Goal: Transaction & Acquisition: Obtain resource

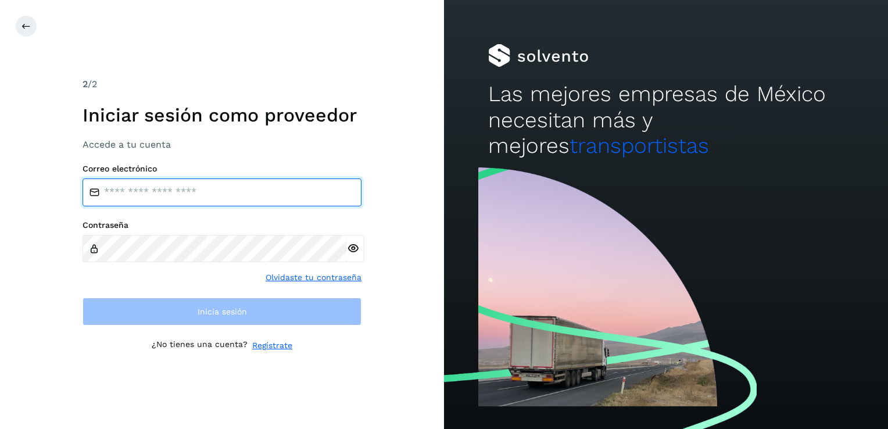
type input "**********"
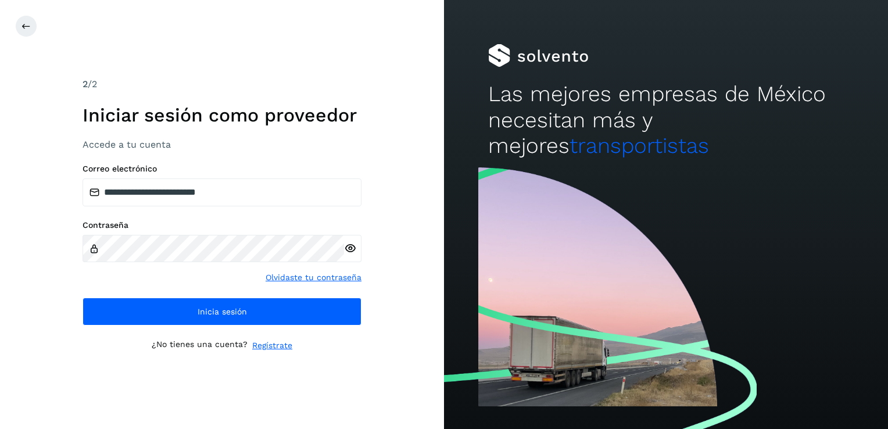
click at [326, 363] on div "**********" at bounding box center [222, 214] width 444 height 429
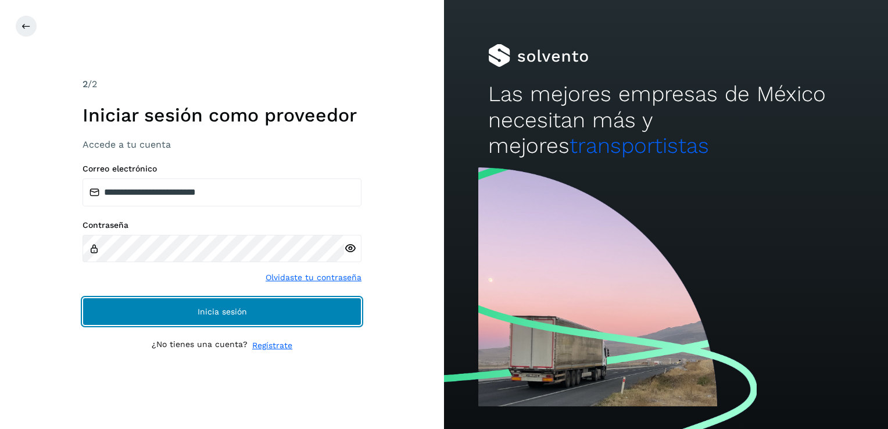
click at [276, 314] on button "Inicia sesión" at bounding box center [222, 312] width 279 height 28
click at [188, 322] on button "Inicia sesión" at bounding box center [222, 312] width 279 height 28
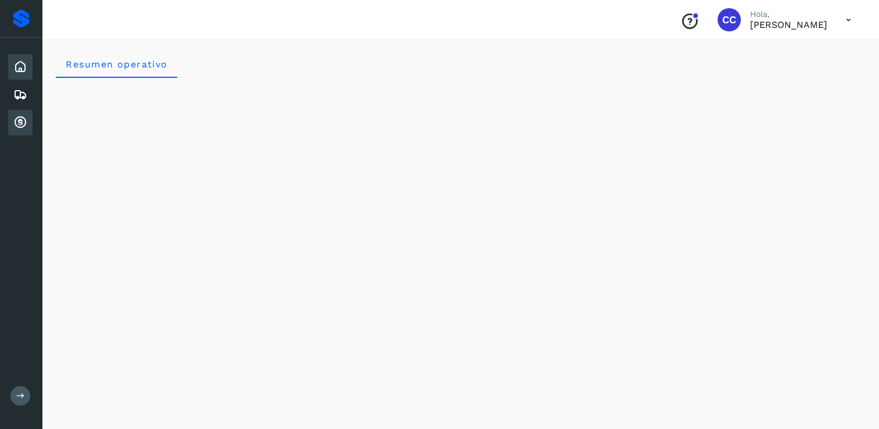
click at [21, 116] on icon at bounding box center [20, 123] width 14 height 14
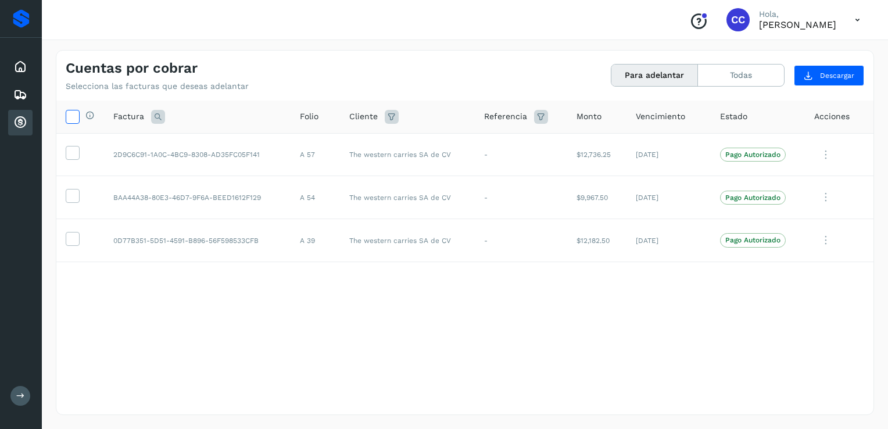
click at [67, 119] on icon at bounding box center [72, 116] width 12 height 12
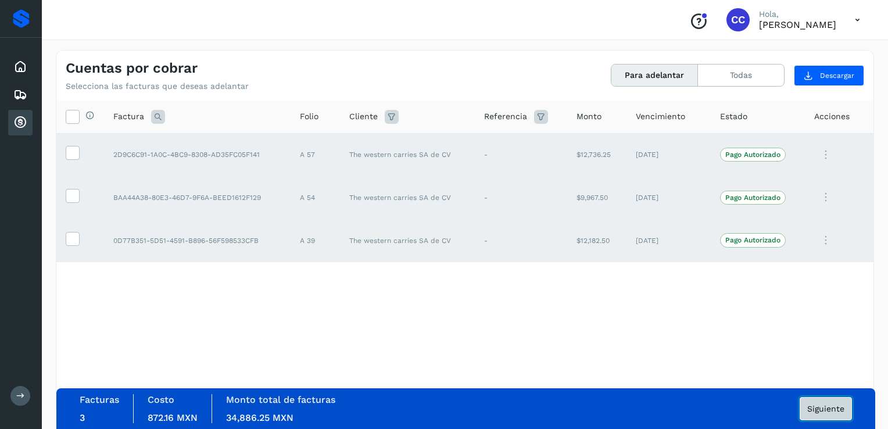
click at [829, 408] on span "Siguiente" at bounding box center [825, 409] width 37 height 8
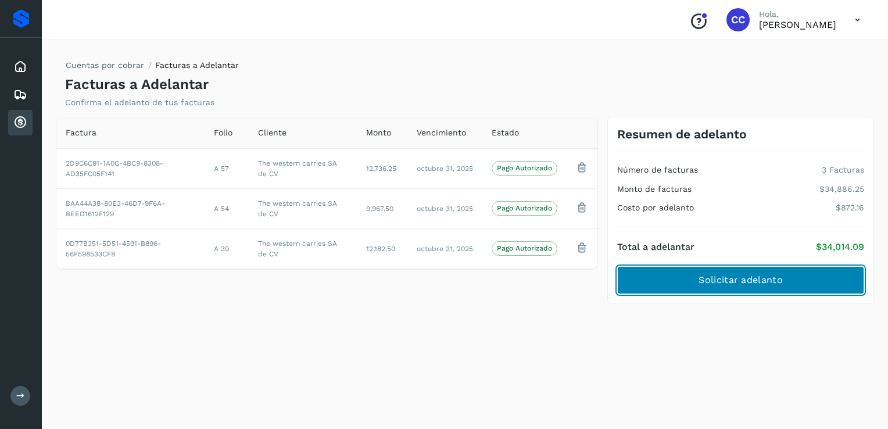
click at [699, 277] on span "Solicitar adelanto" at bounding box center [741, 280] width 84 height 13
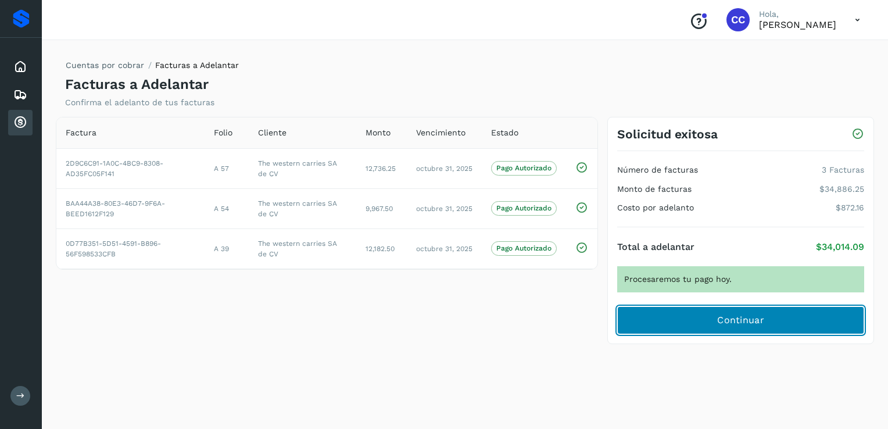
click at [727, 325] on span "Continuar" at bounding box center [740, 320] width 47 height 13
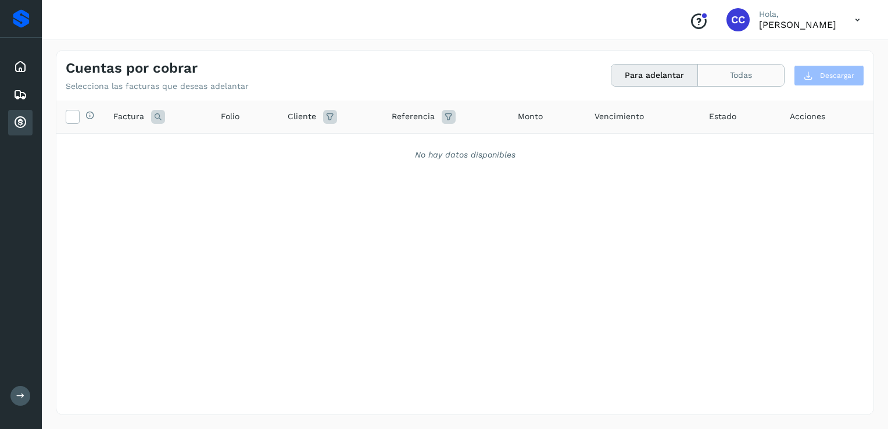
drag, startPoint x: 753, startPoint y: 84, endPoint x: 744, endPoint y: 82, distance: 9.0
click at [751, 83] on button "Todas" at bounding box center [741, 76] width 86 height 22
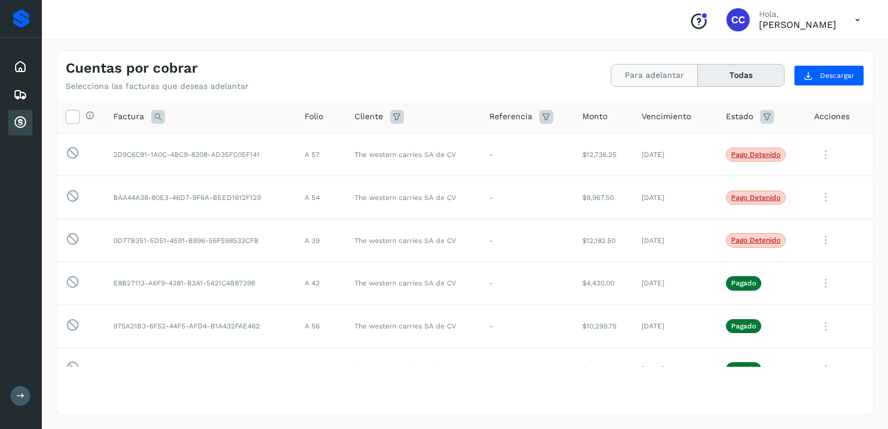
click at [660, 83] on button "Para adelantar" at bounding box center [655, 76] width 87 height 22
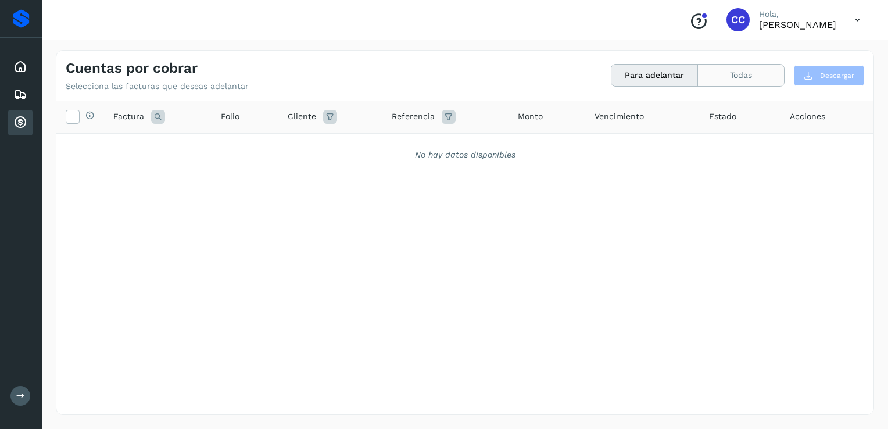
click at [743, 74] on button "Todas" at bounding box center [741, 76] width 86 height 22
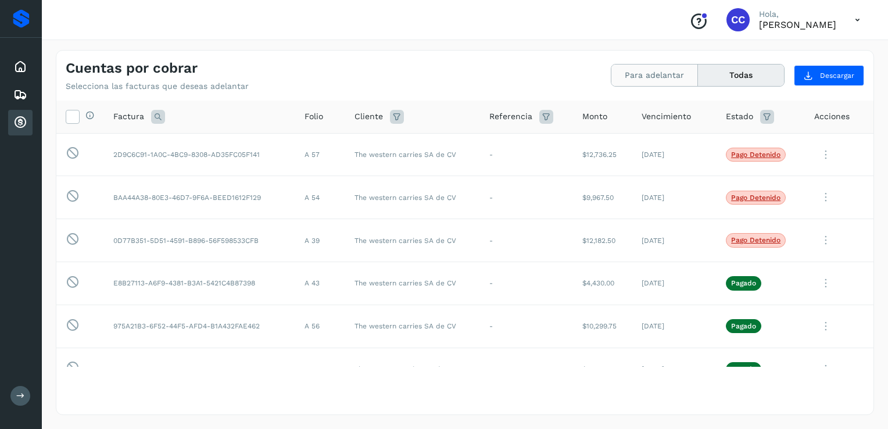
click at [663, 70] on button "Para adelantar" at bounding box center [655, 76] width 87 height 22
